Goal: Task Accomplishment & Management: Manage account settings

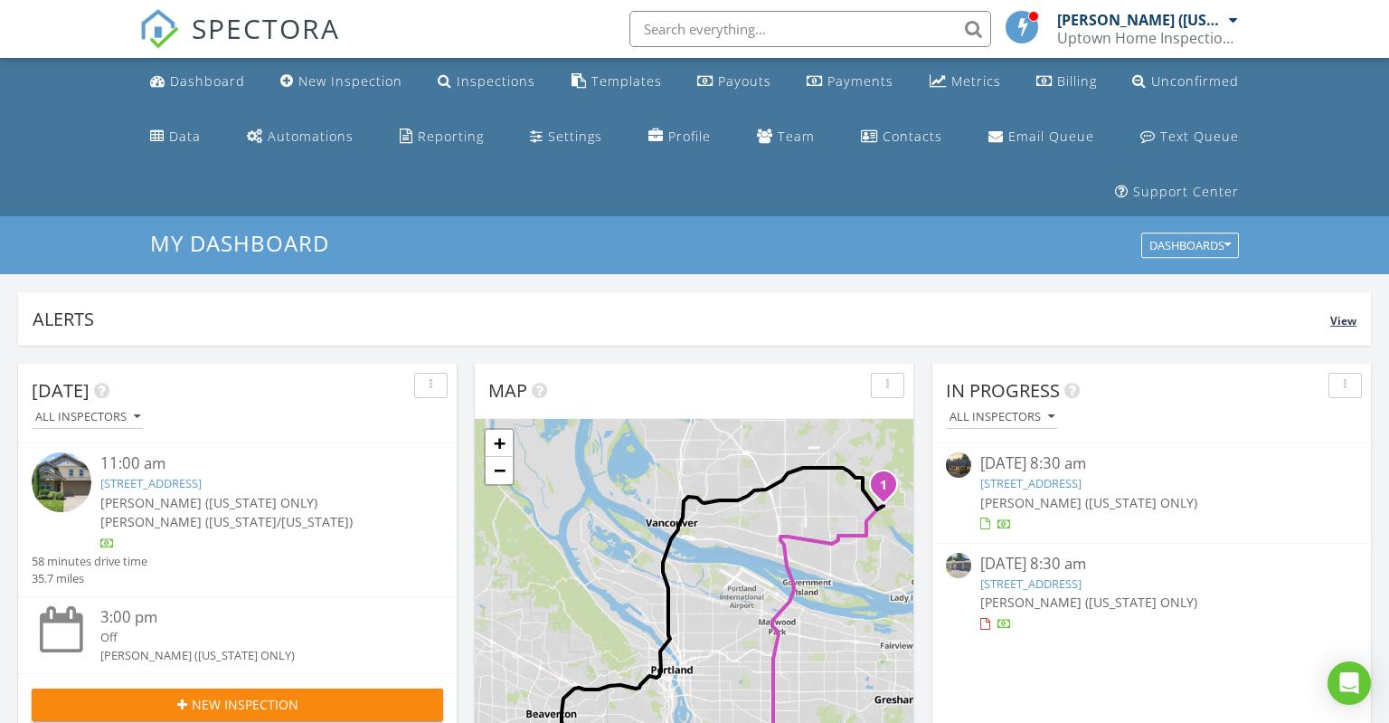
scroll to position [8, 9]
click at [1081, 581] on link "1721 SW Lillyben Ave, Gresham, OR 97080" at bounding box center [1030, 583] width 101 height 16
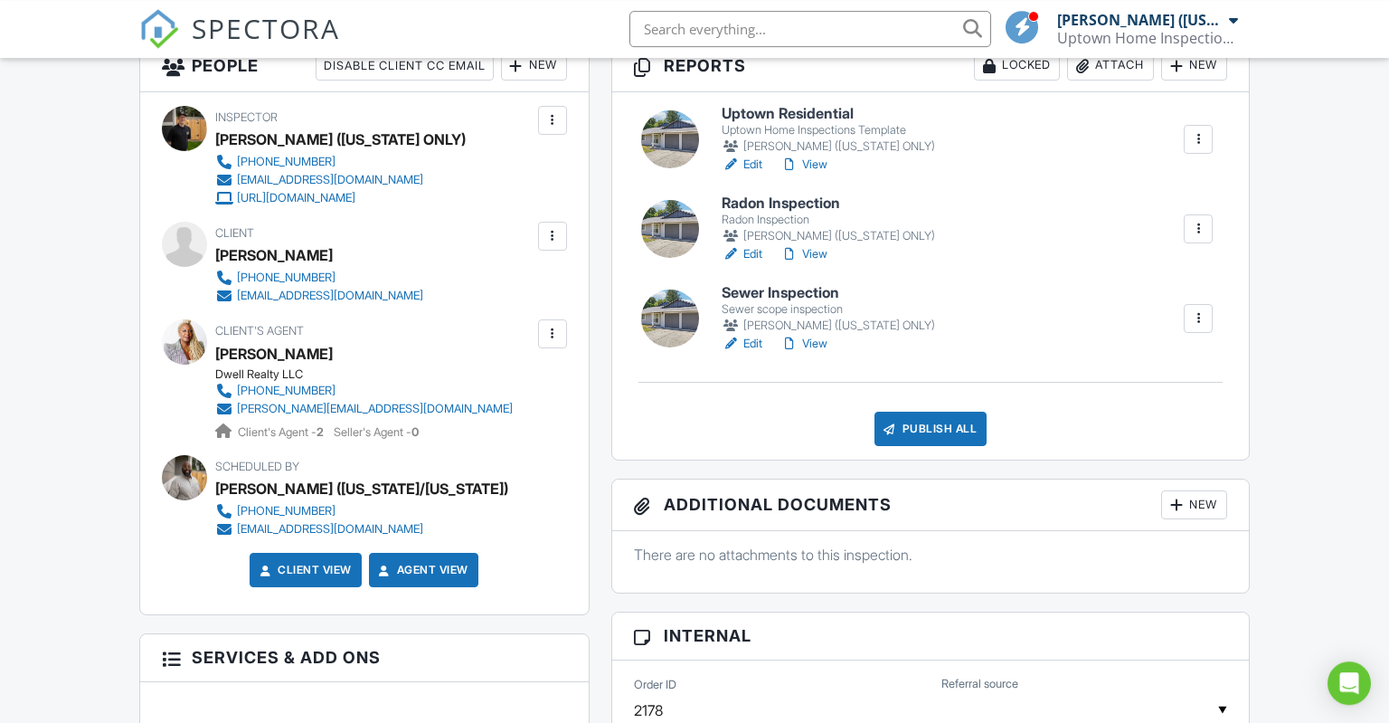
scroll to position [535, 0]
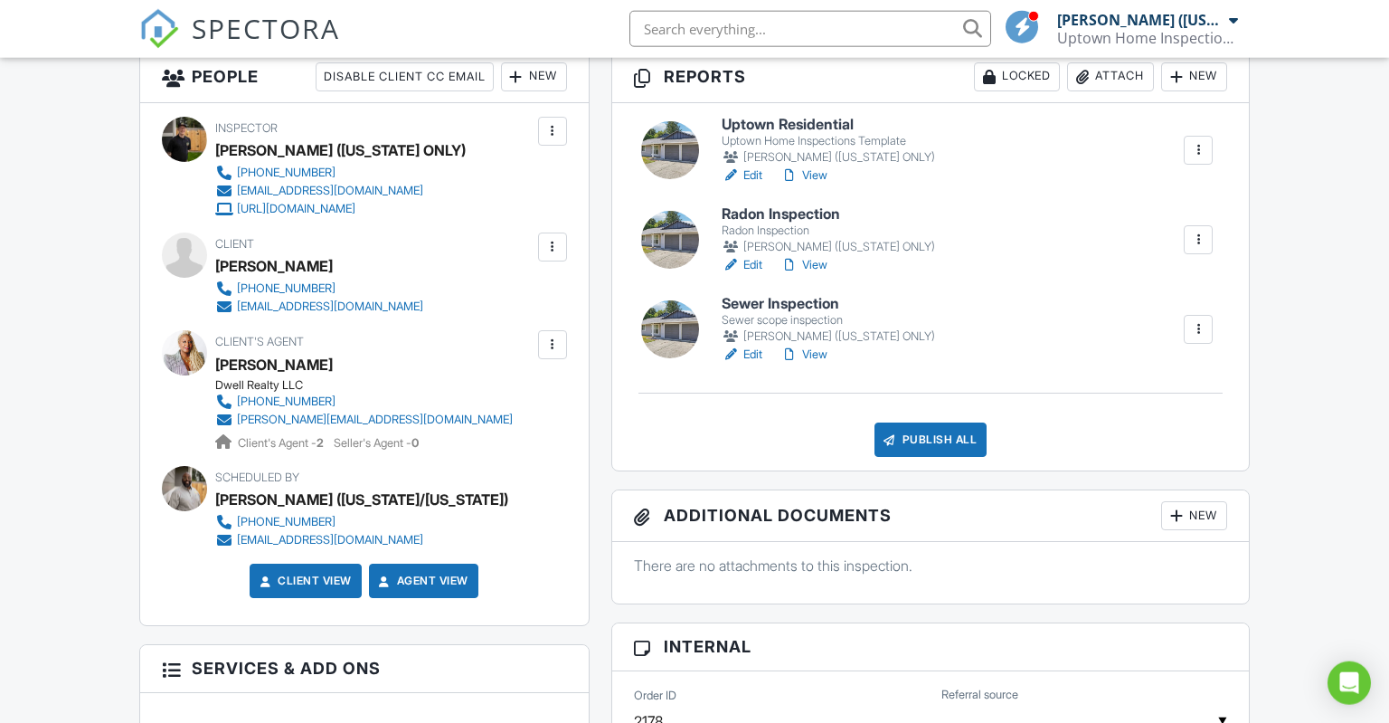
click at [850, 133] on h6 "Uptown Residential" at bounding box center [828, 125] width 213 height 16
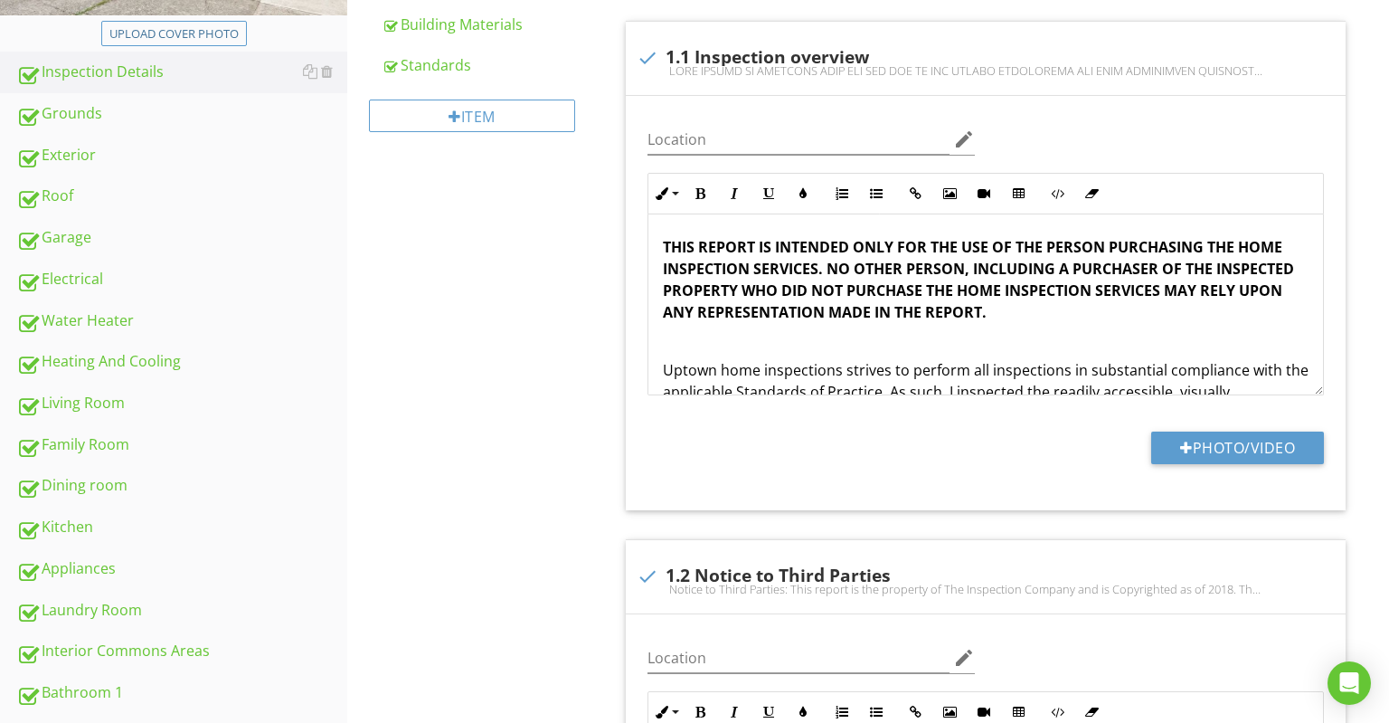
scroll to position [191, 0]
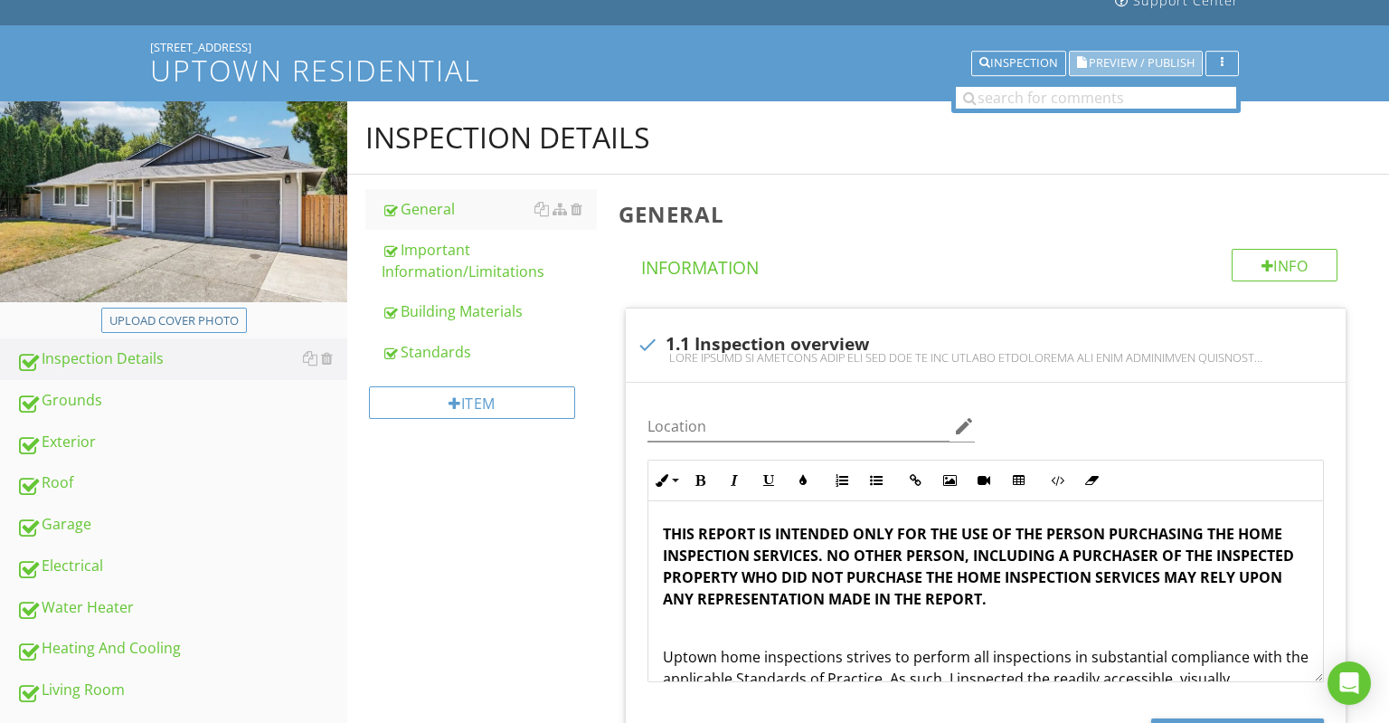
click at [1152, 65] on span "Preview / Publish" at bounding box center [1142, 64] width 106 height 12
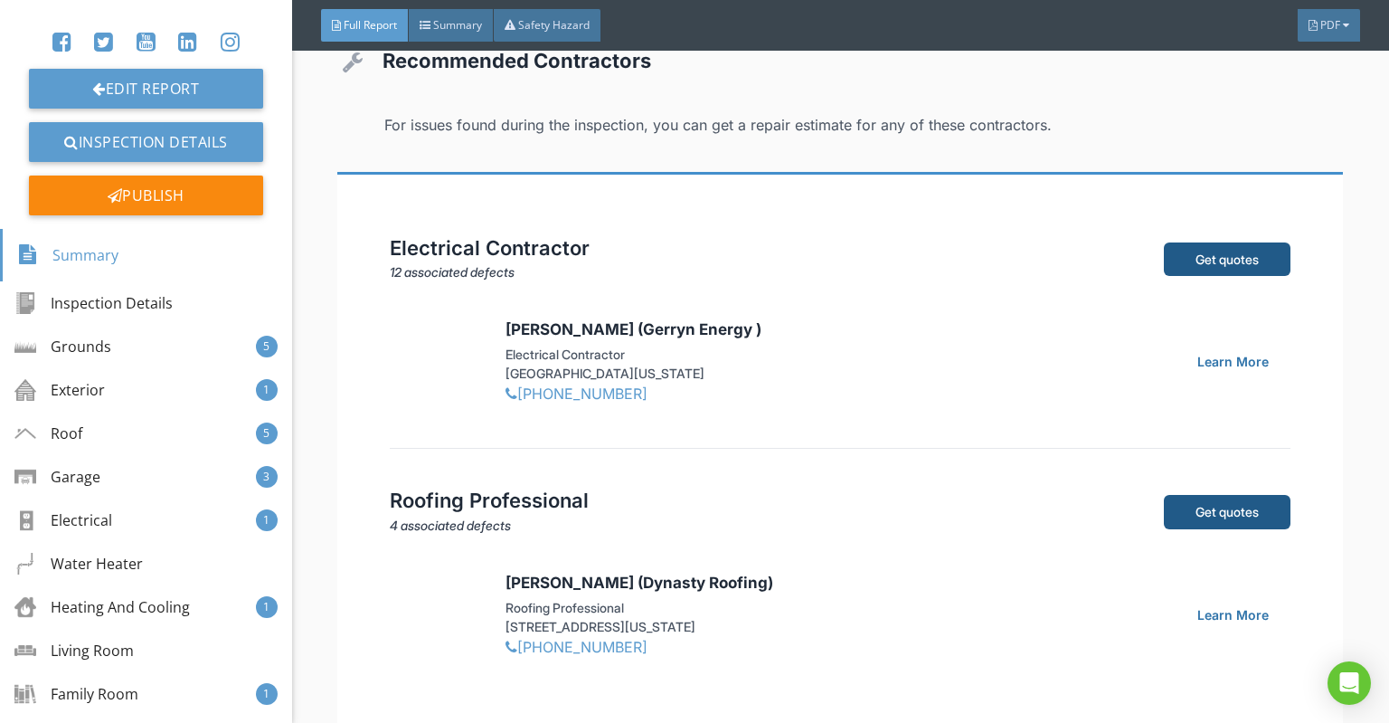
scroll to position [26016, 0]
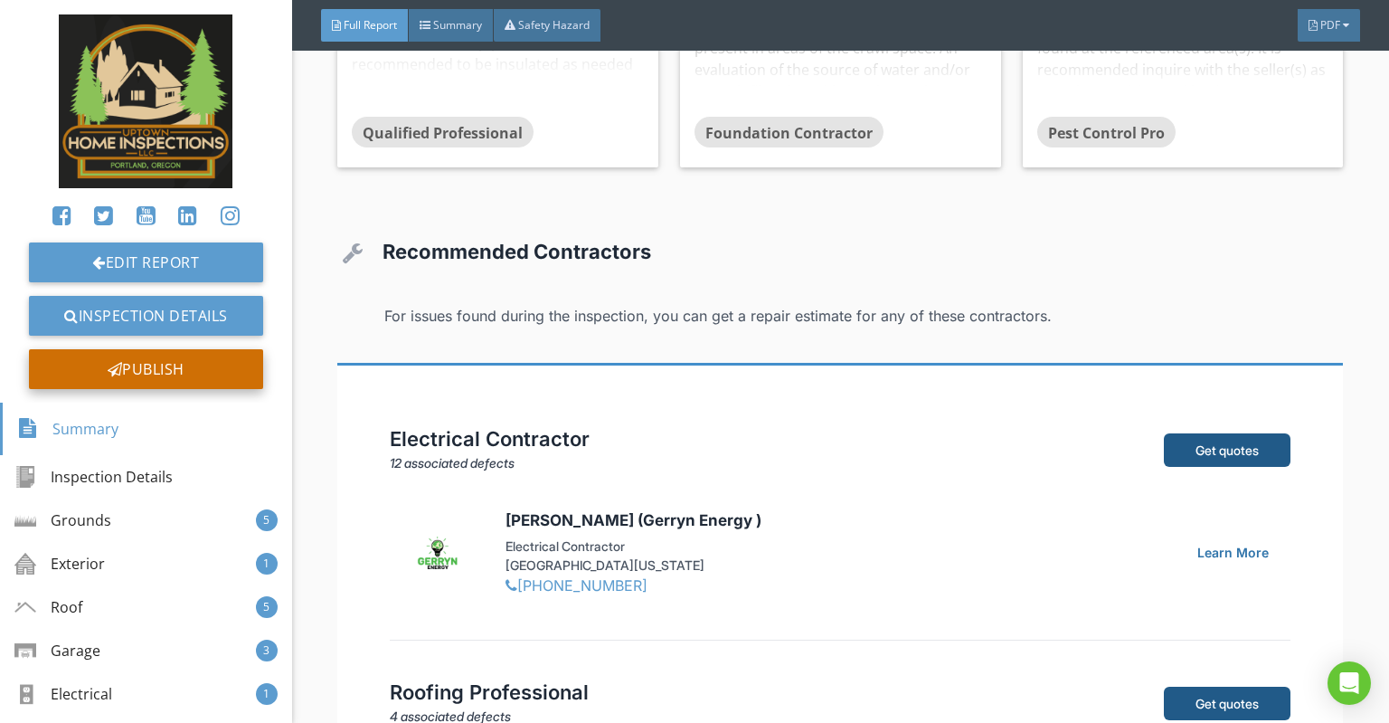
click at [187, 383] on div "Publish" at bounding box center [146, 369] width 234 height 40
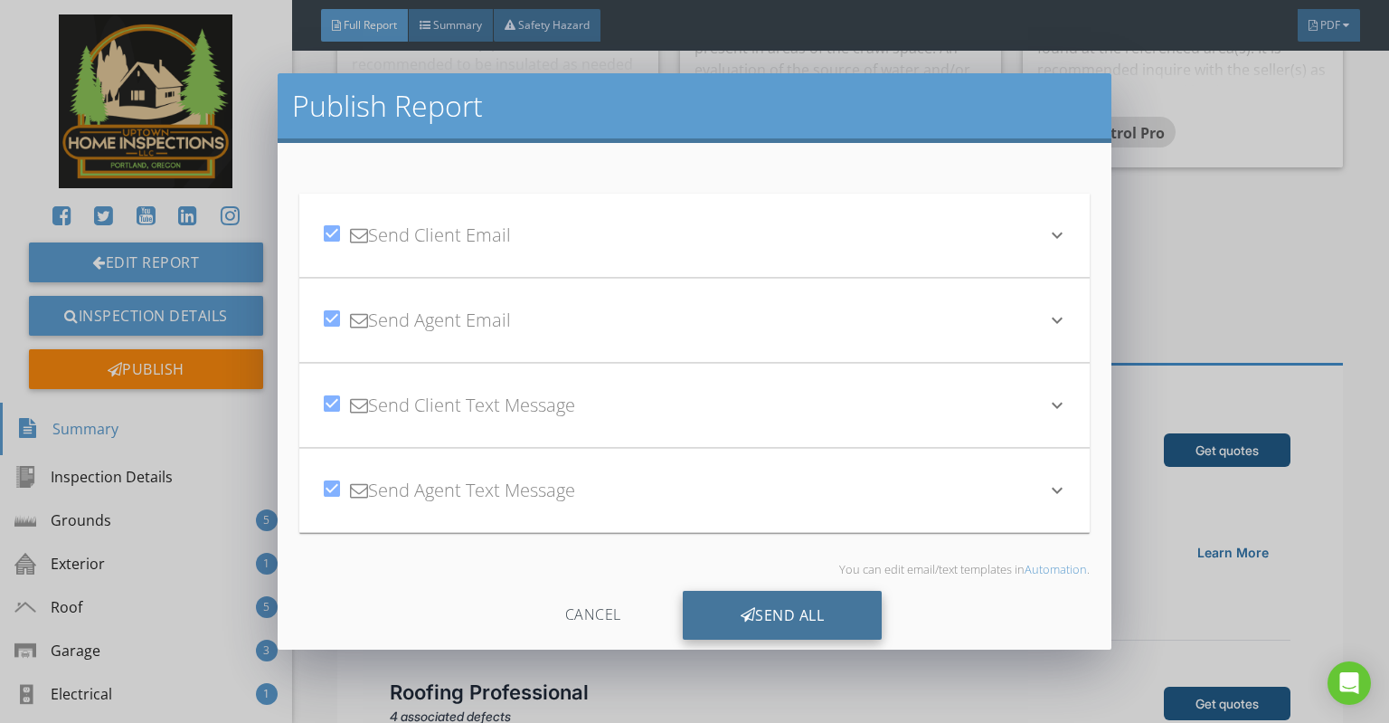
click at [751, 605] on icon at bounding box center [748, 615] width 15 height 20
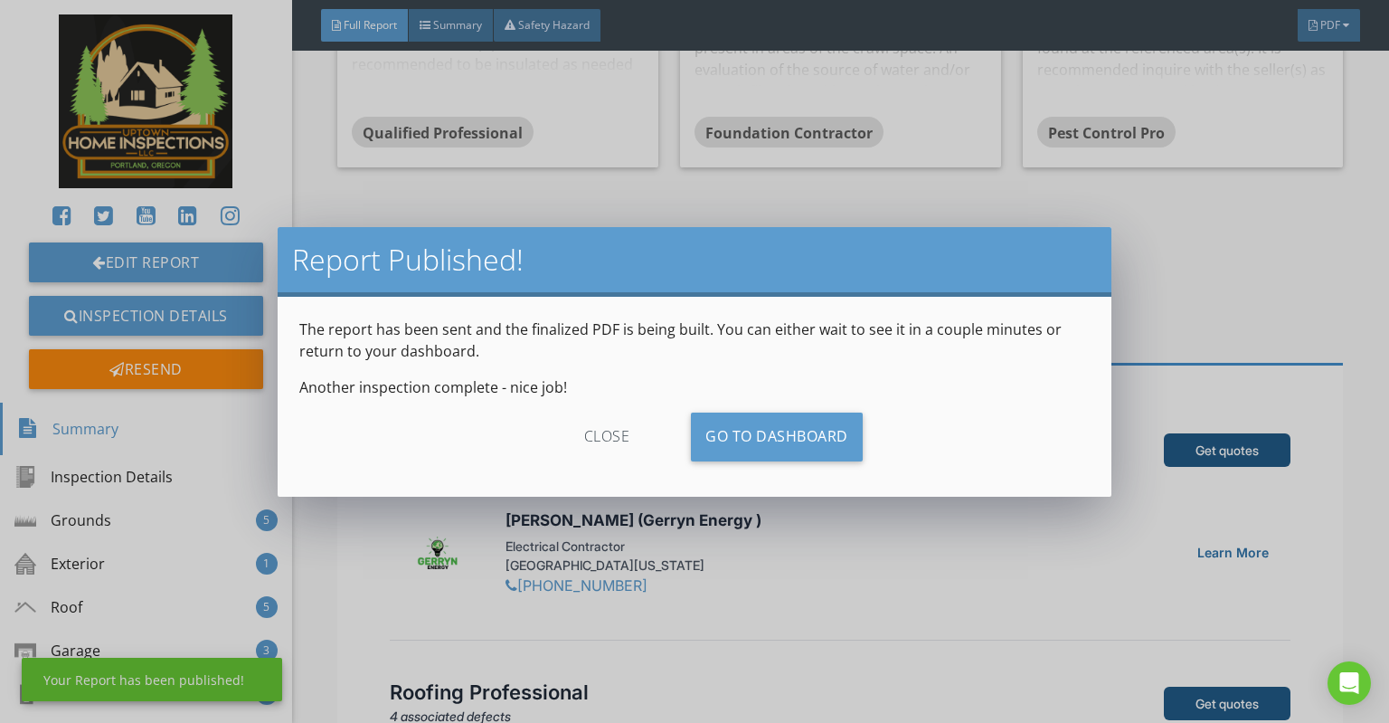
click at [626, 443] on div "close" at bounding box center [607, 436] width 162 height 49
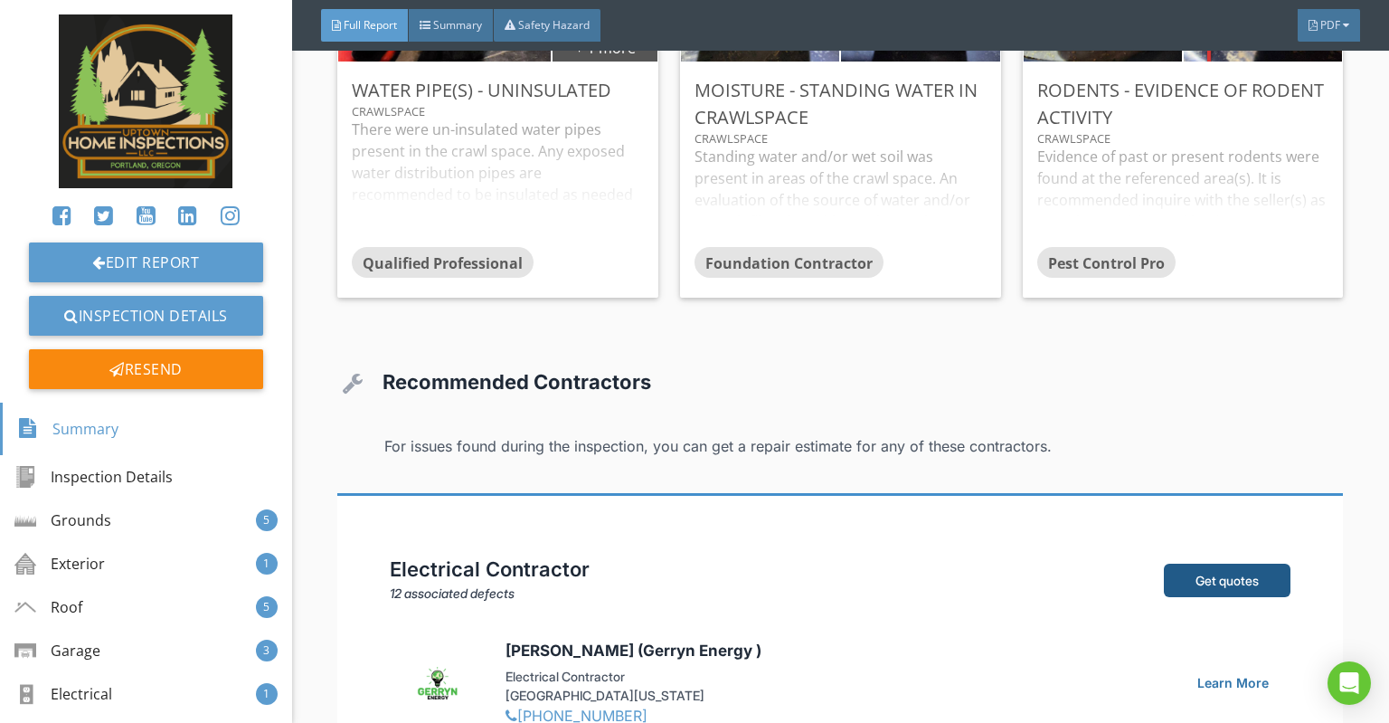
scroll to position [25665, 0]
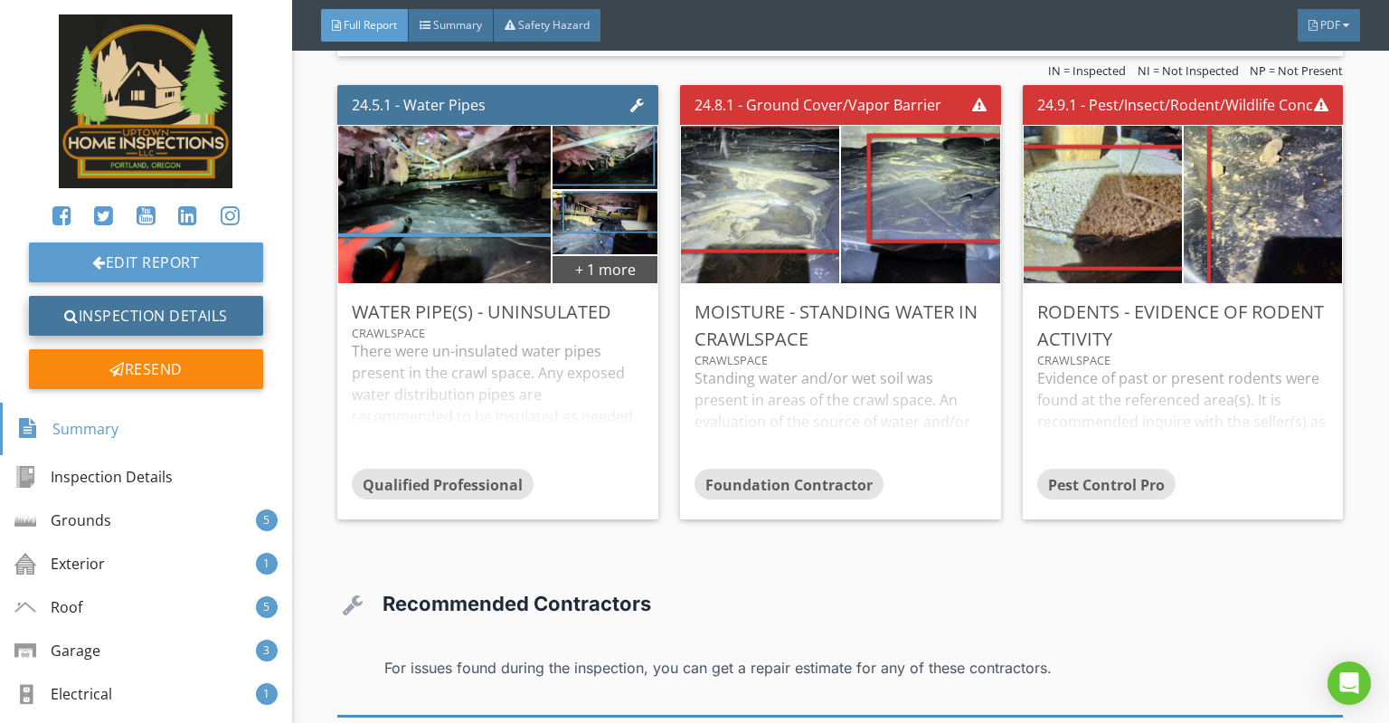
click at [229, 324] on link "Inspection Details" at bounding box center [146, 316] width 234 height 40
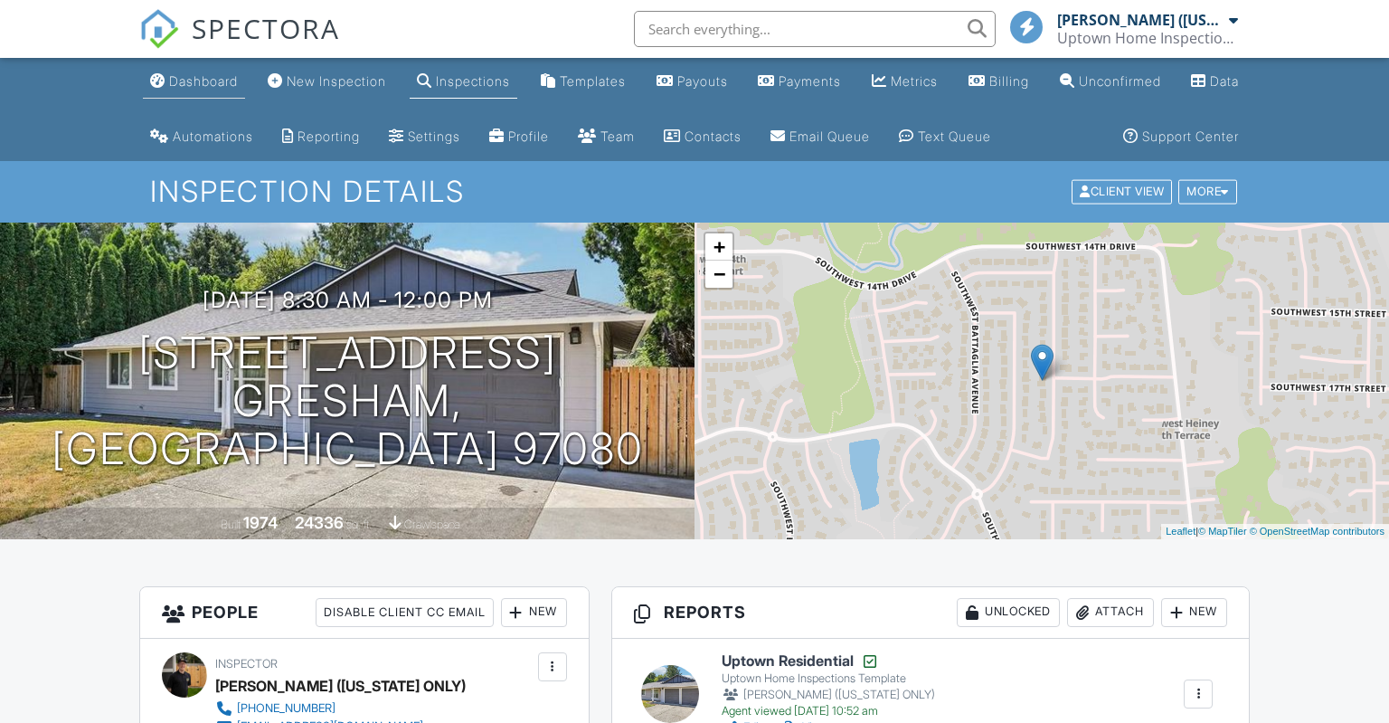
click at [193, 74] on div "Dashboard" at bounding box center [203, 80] width 69 height 15
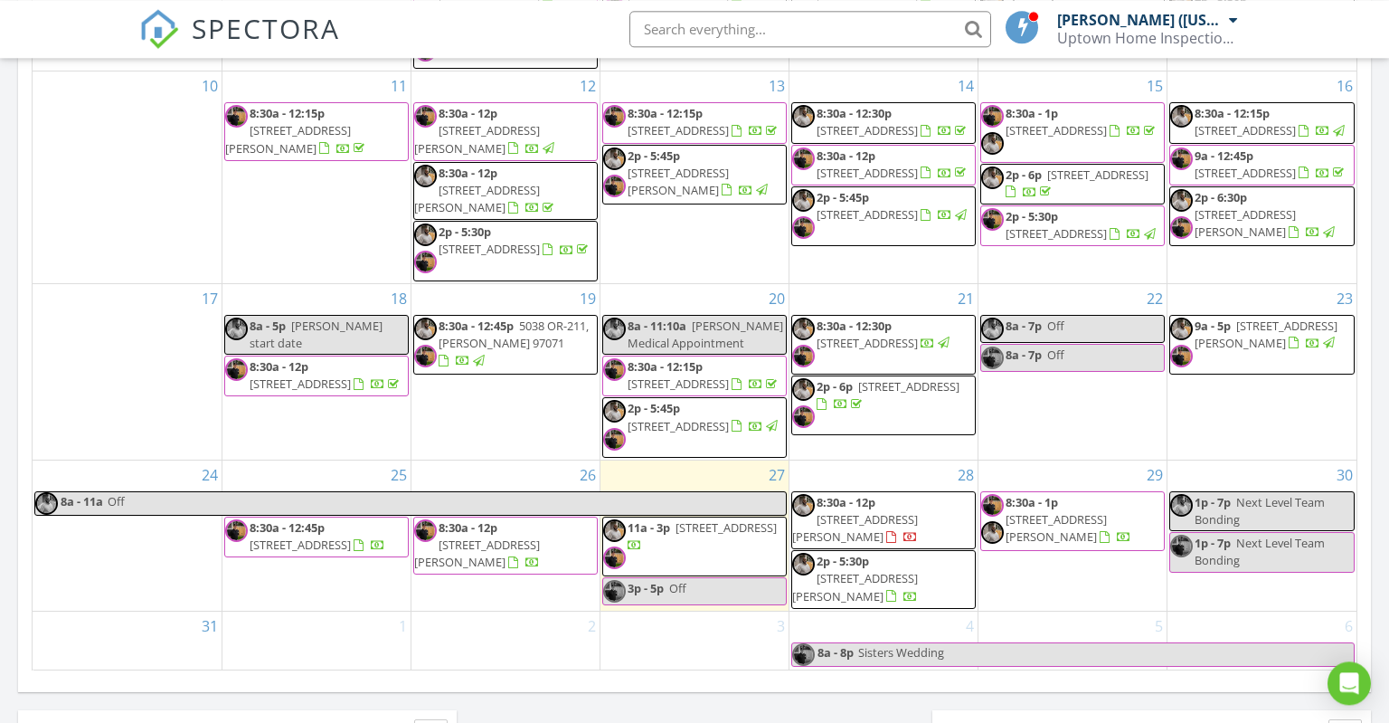
scroll to position [1241, 0]
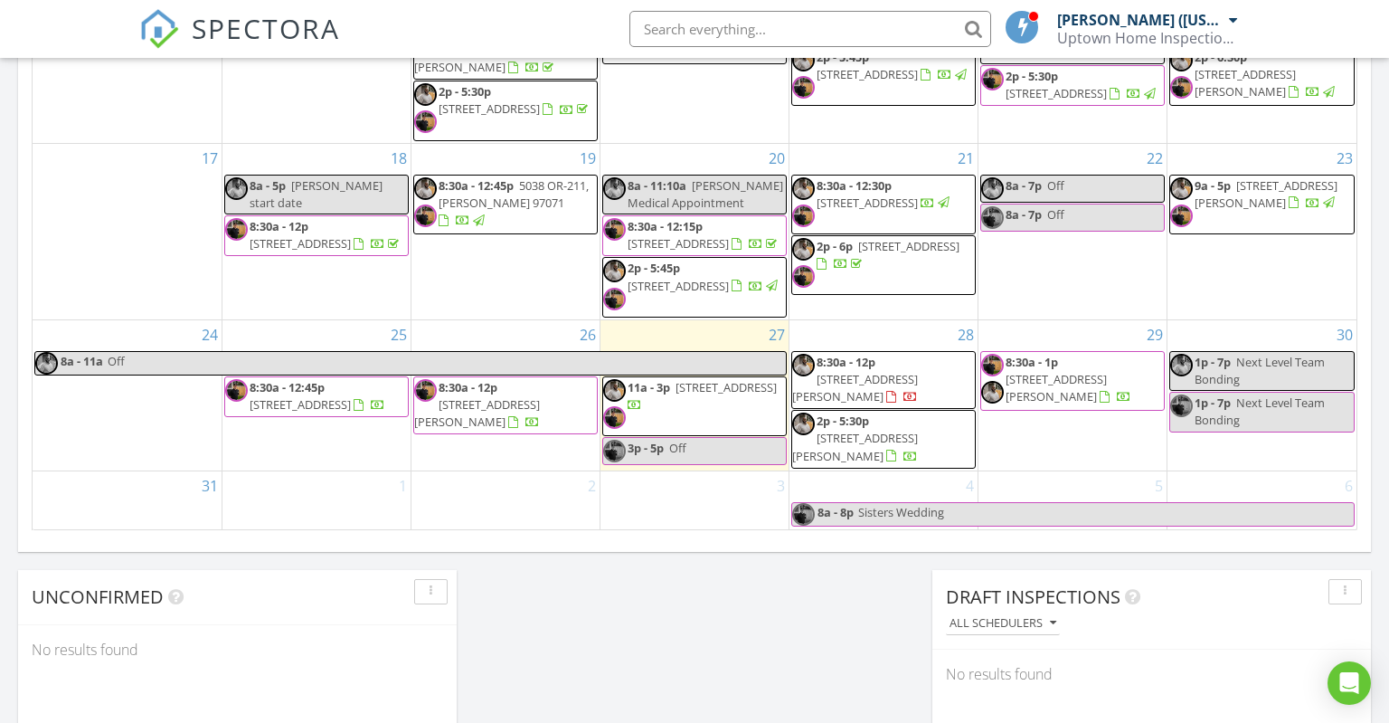
click at [865, 367] on span "8:30a - 12p" at bounding box center [846, 362] width 59 height 16
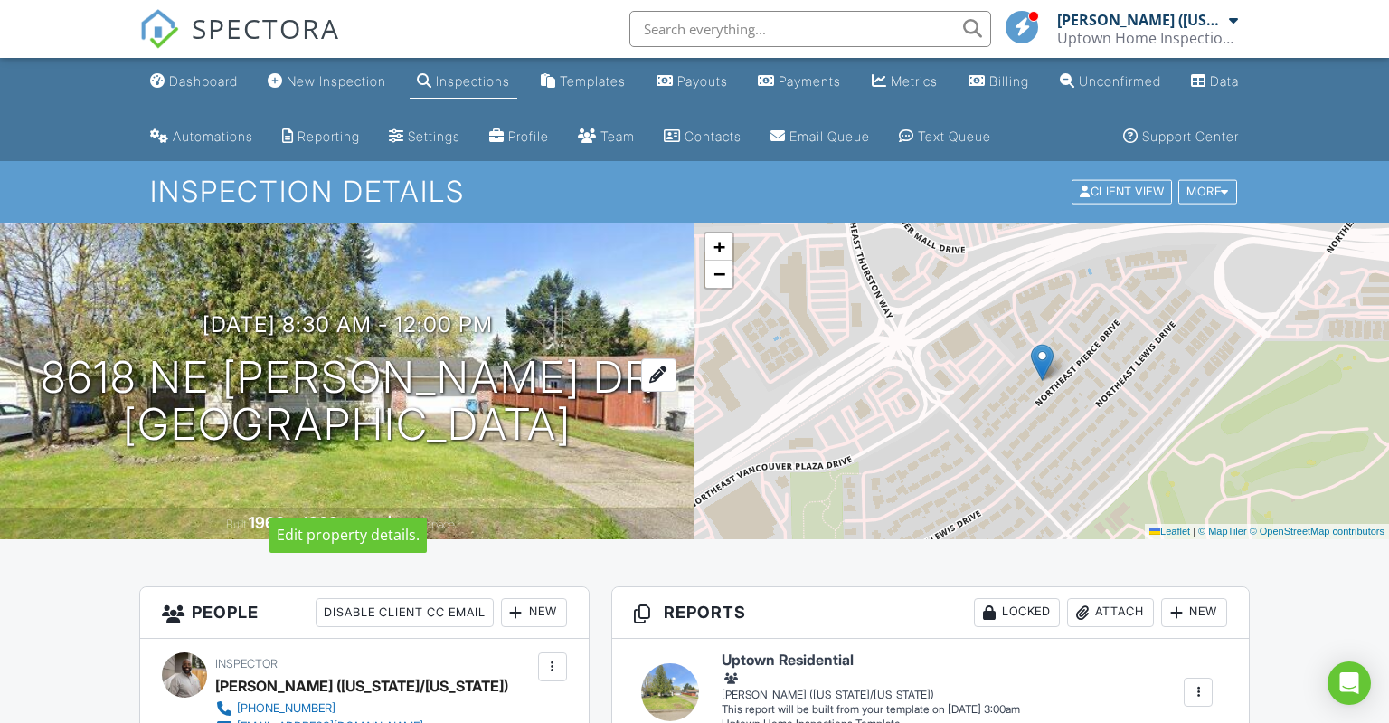
click at [505, 427] on h1 "8618 NE [PERSON_NAME] Dr [GEOGRAPHIC_DATA], WA 98662" at bounding box center [347, 402] width 613 height 96
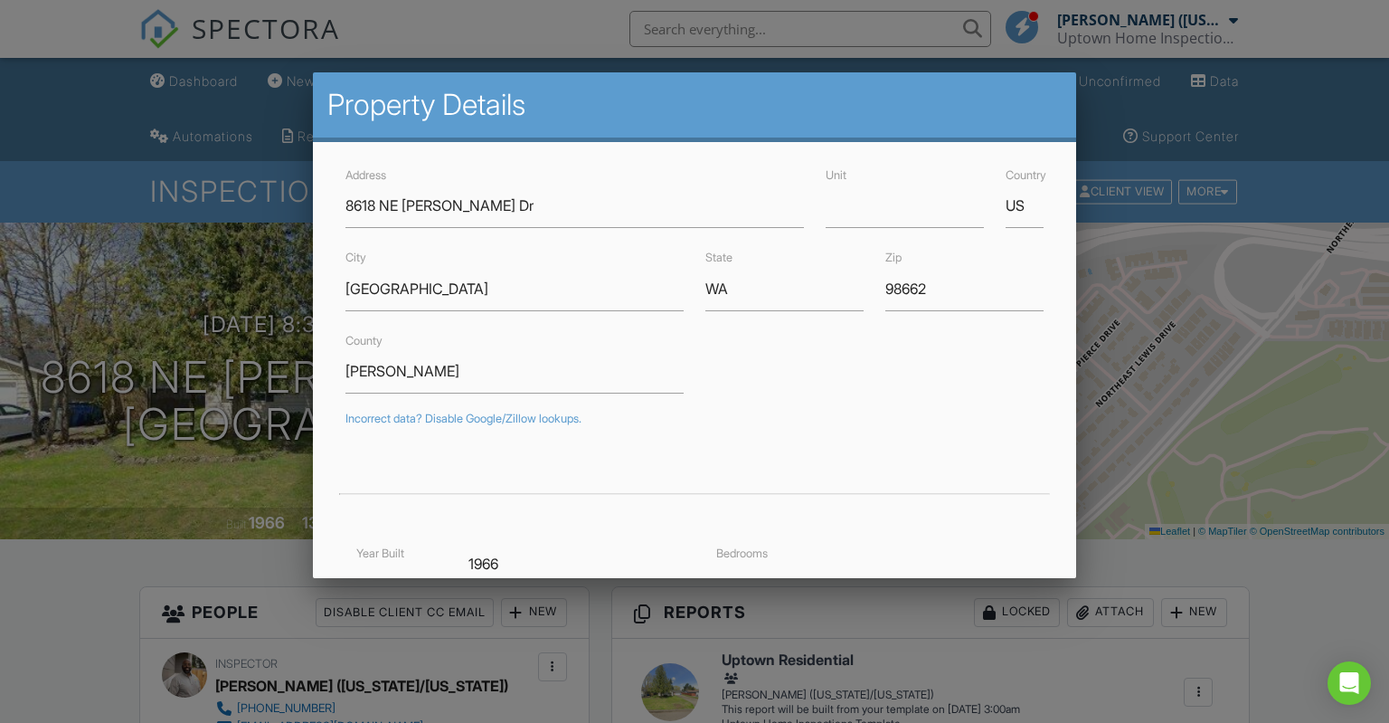
click at [119, 676] on div at bounding box center [694, 361] width 1389 height 903
